Goal: Information Seeking & Learning: Learn about a topic

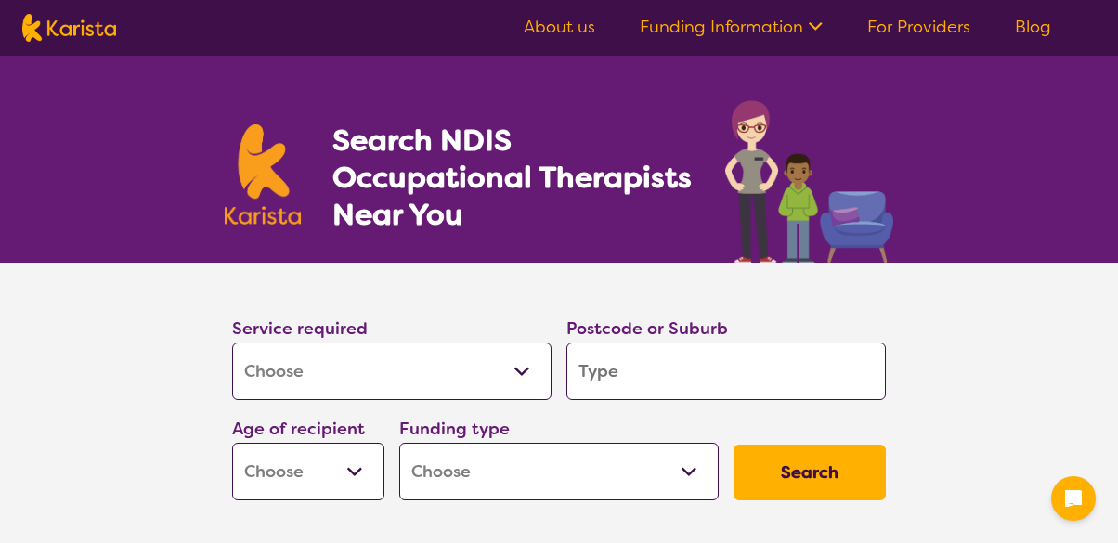
select select "[MEDICAL_DATA]"
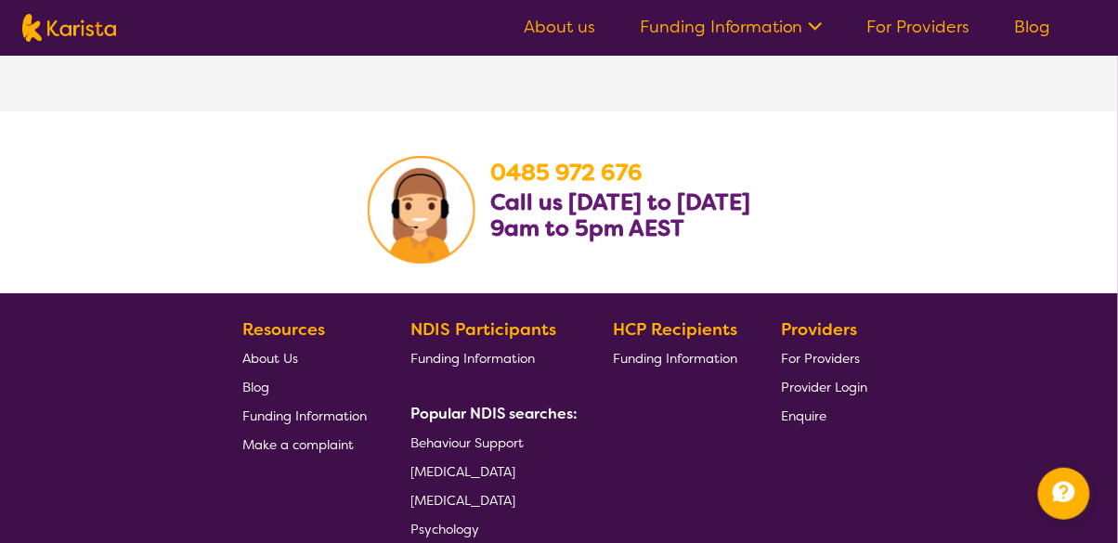
scroll to position [3042, 0]
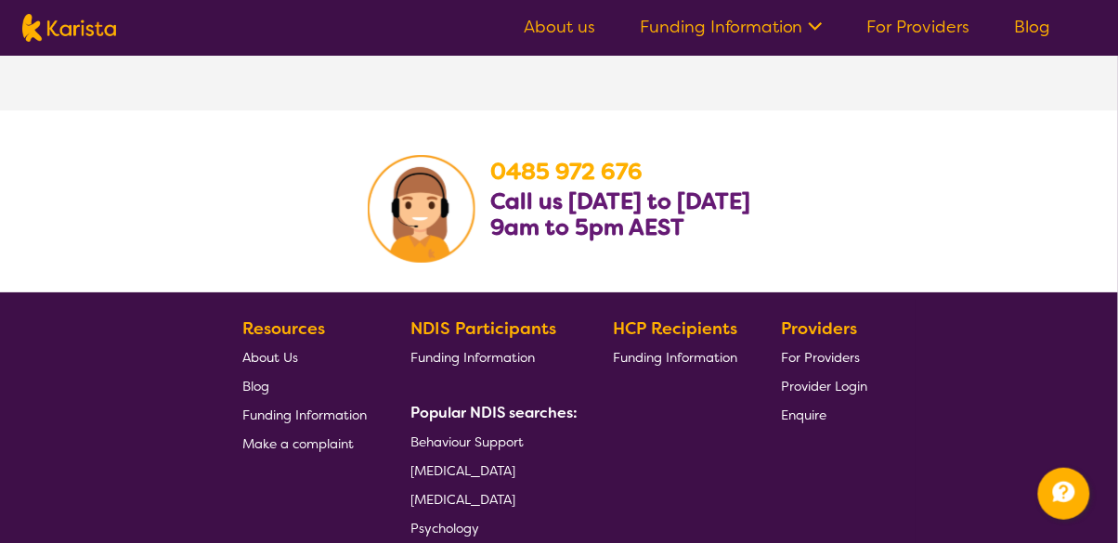
click at [534, 480] on link "[MEDICAL_DATA]" at bounding box center [490, 470] width 160 height 29
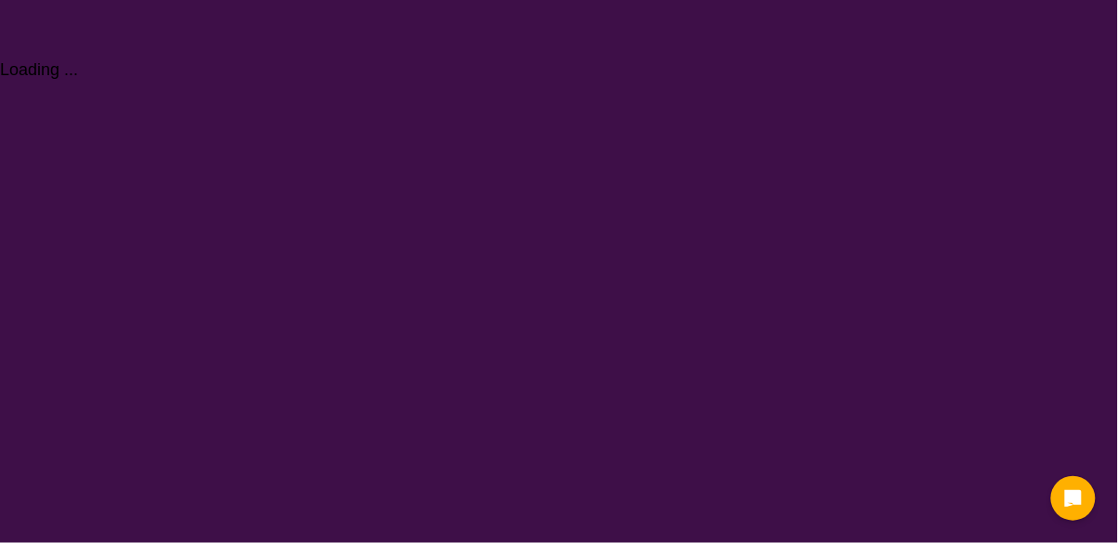
select select "[MEDICAL_DATA]"
